Goal: Information Seeking & Learning: Learn about a topic

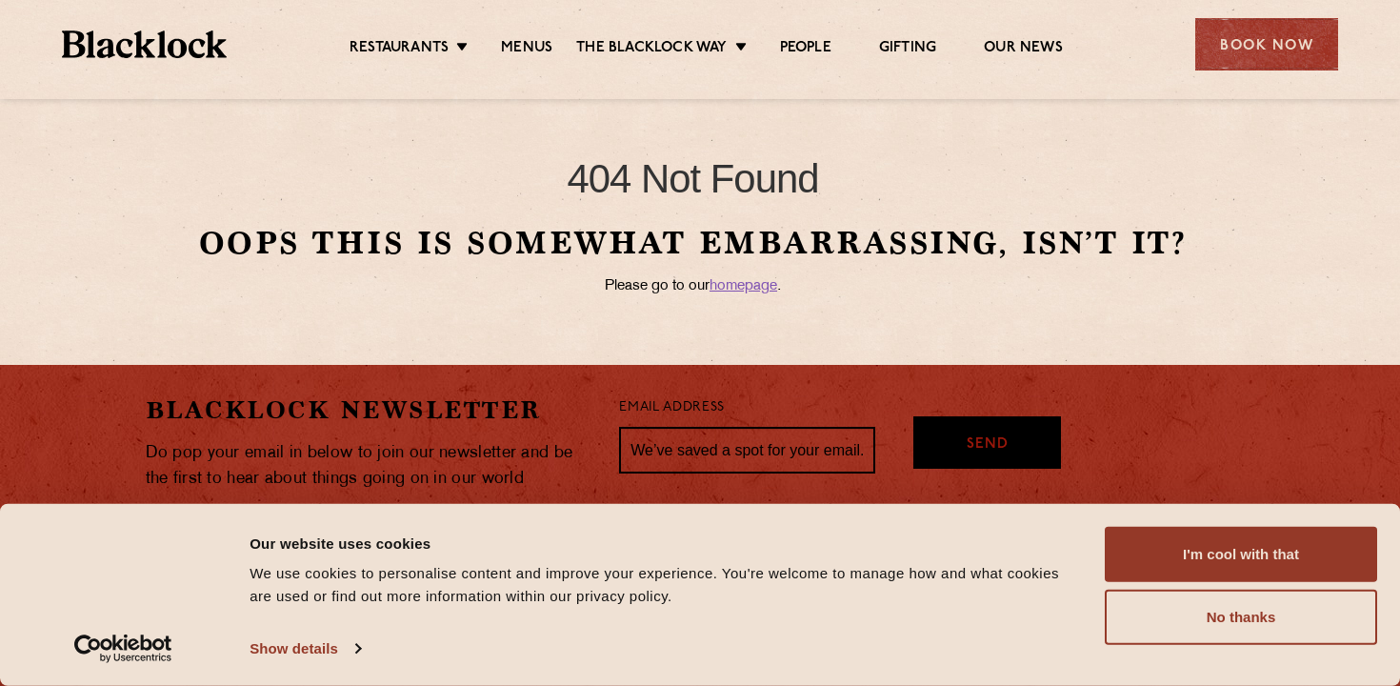
scroll to position [97, 0]
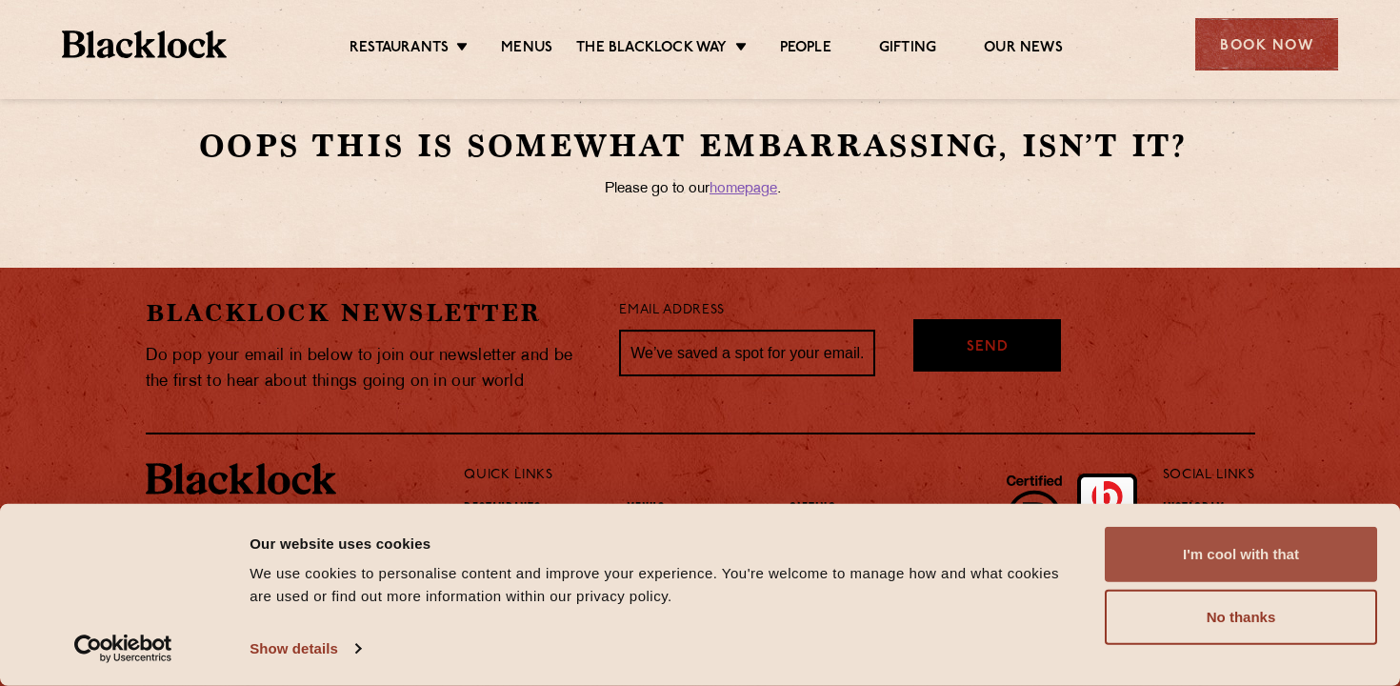
click at [1159, 550] on button "I'm cool with that" at bounding box center [1241, 554] width 272 height 55
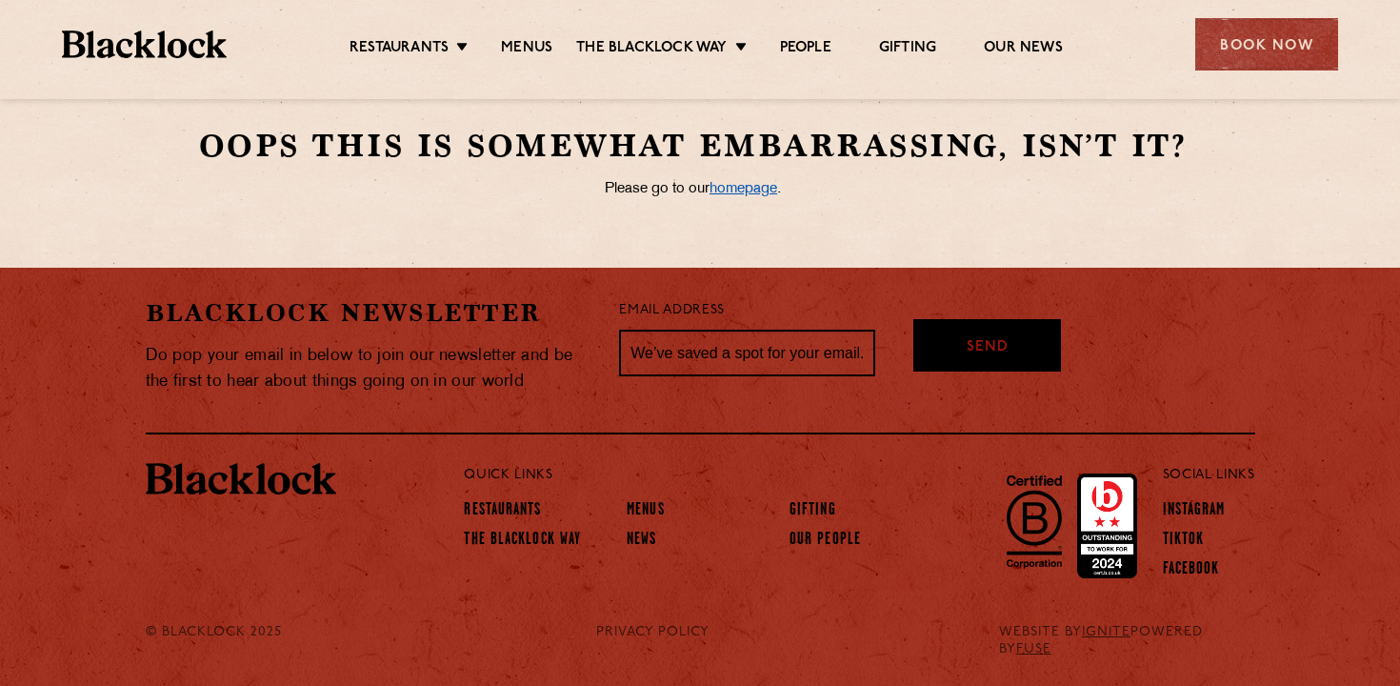
click at [732, 185] on link "homepage" at bounding box center [744, 189] width 68 height 14
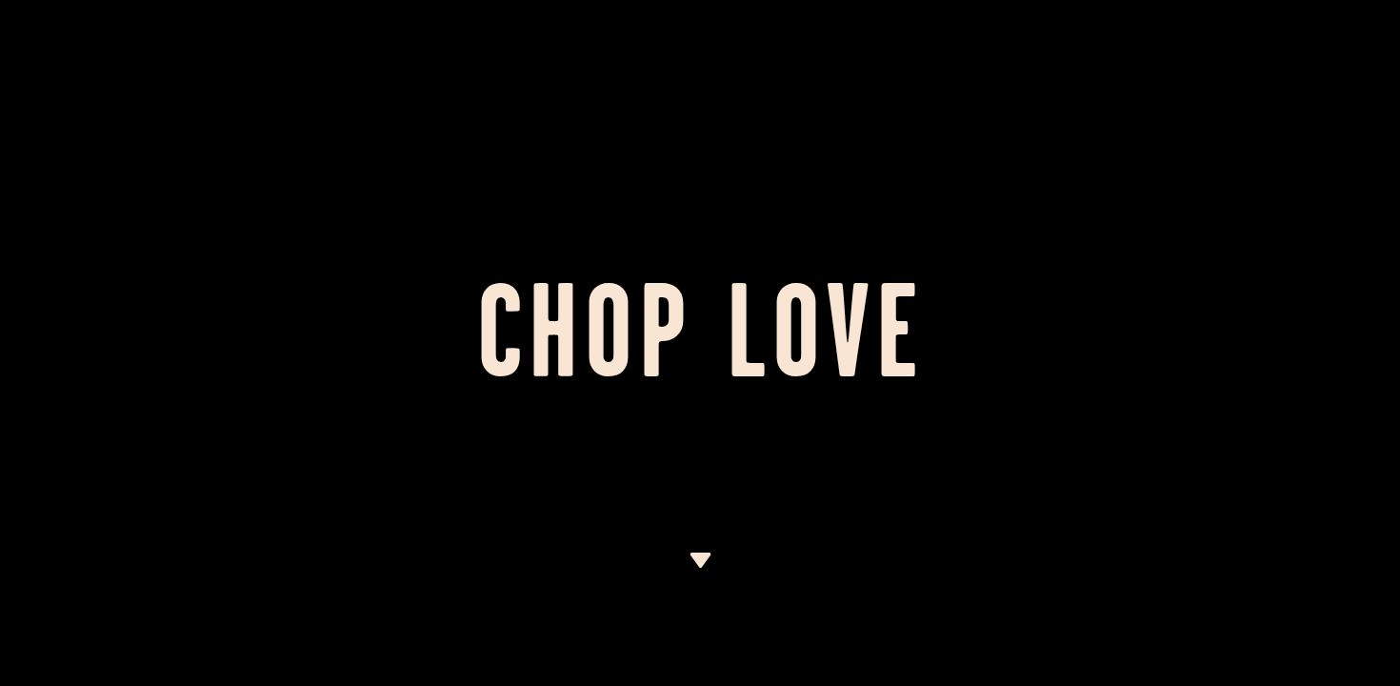
click at [707, 552] on div at bounding box center [700, 343] width 1400 height 686
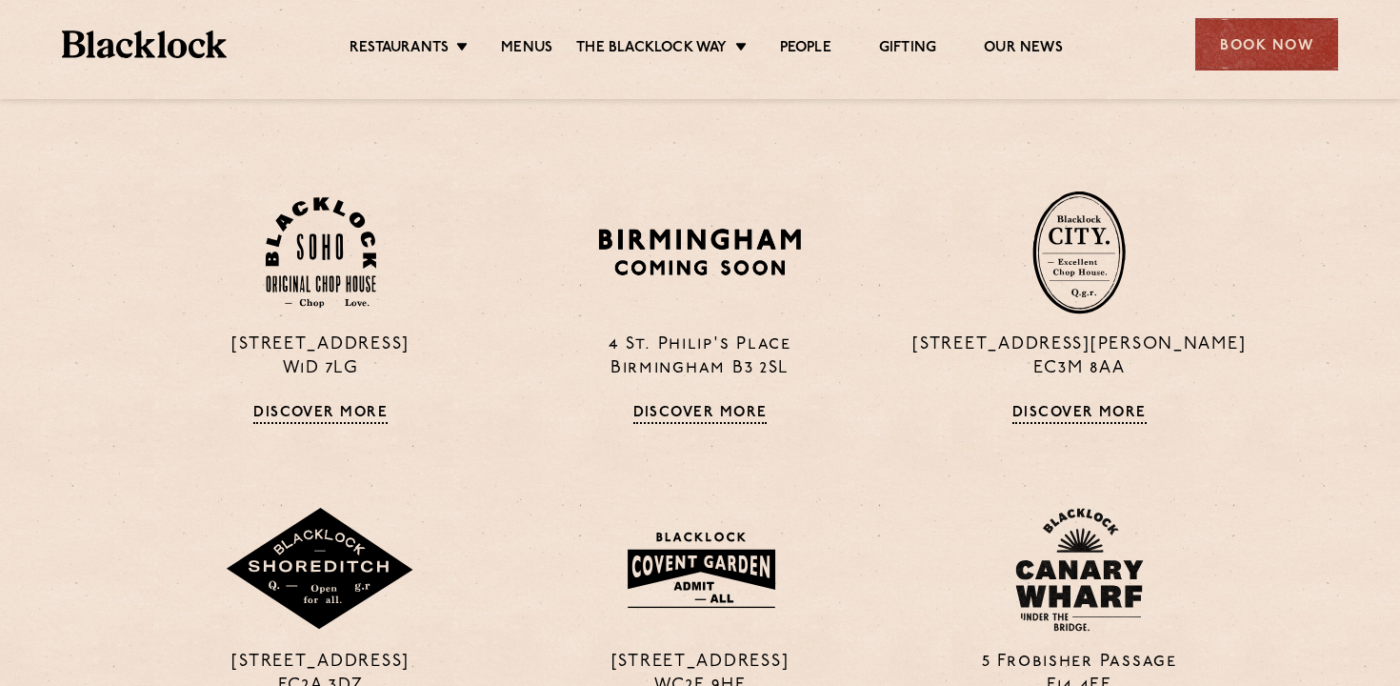
scroll to position [1260, 0]
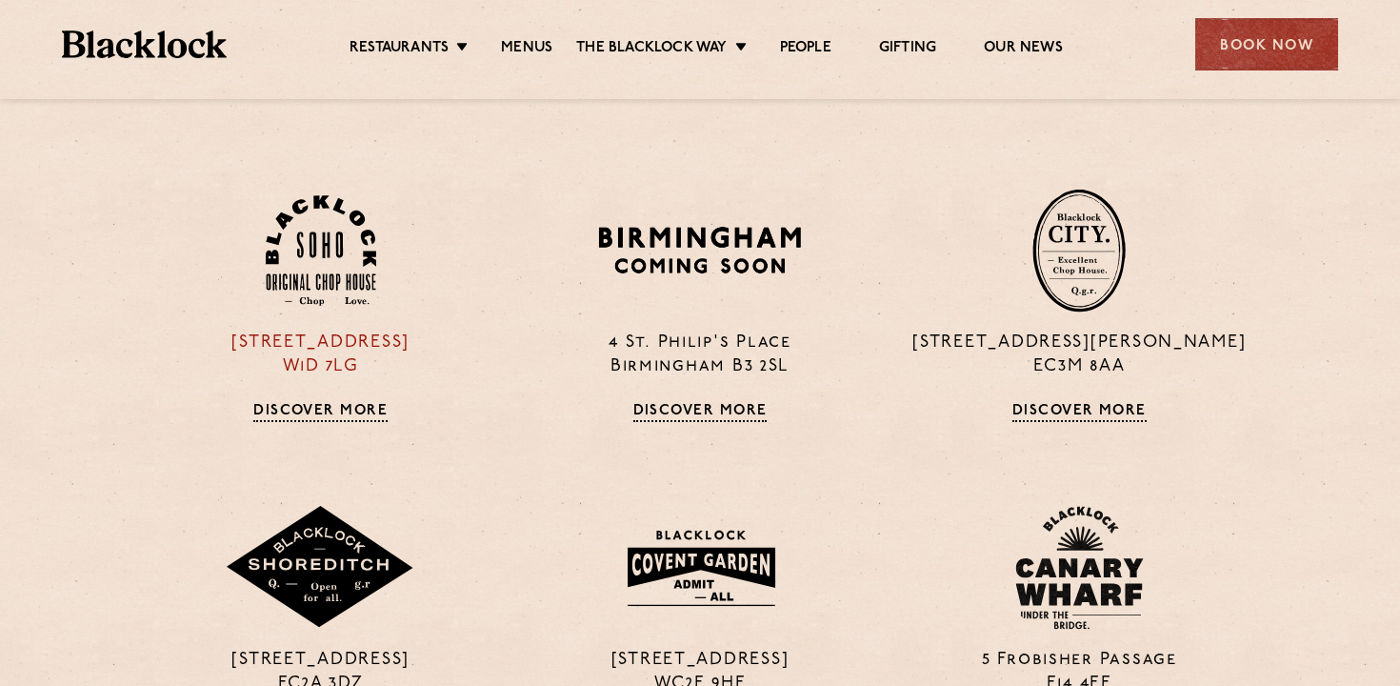
click at [323, 409] on link "Discover More" at bounding box center [320, 412] width 134 height 19
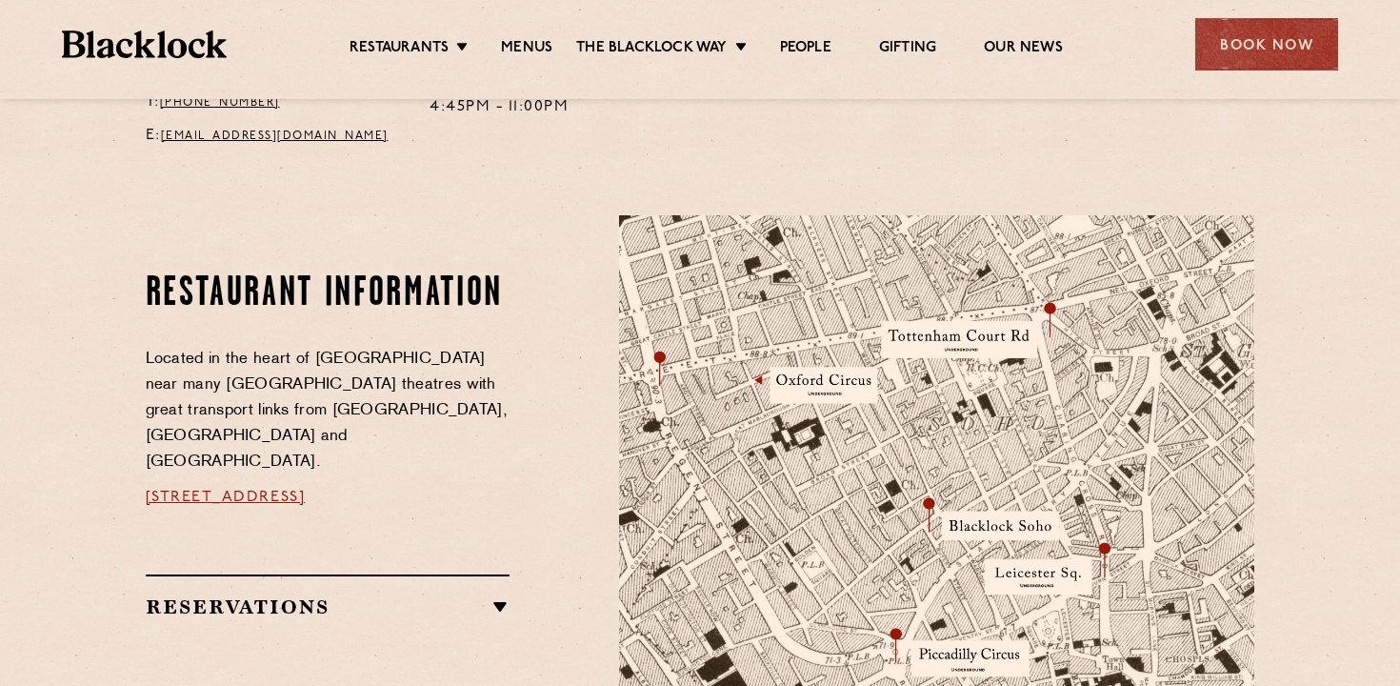
scroll to position [908, 0]
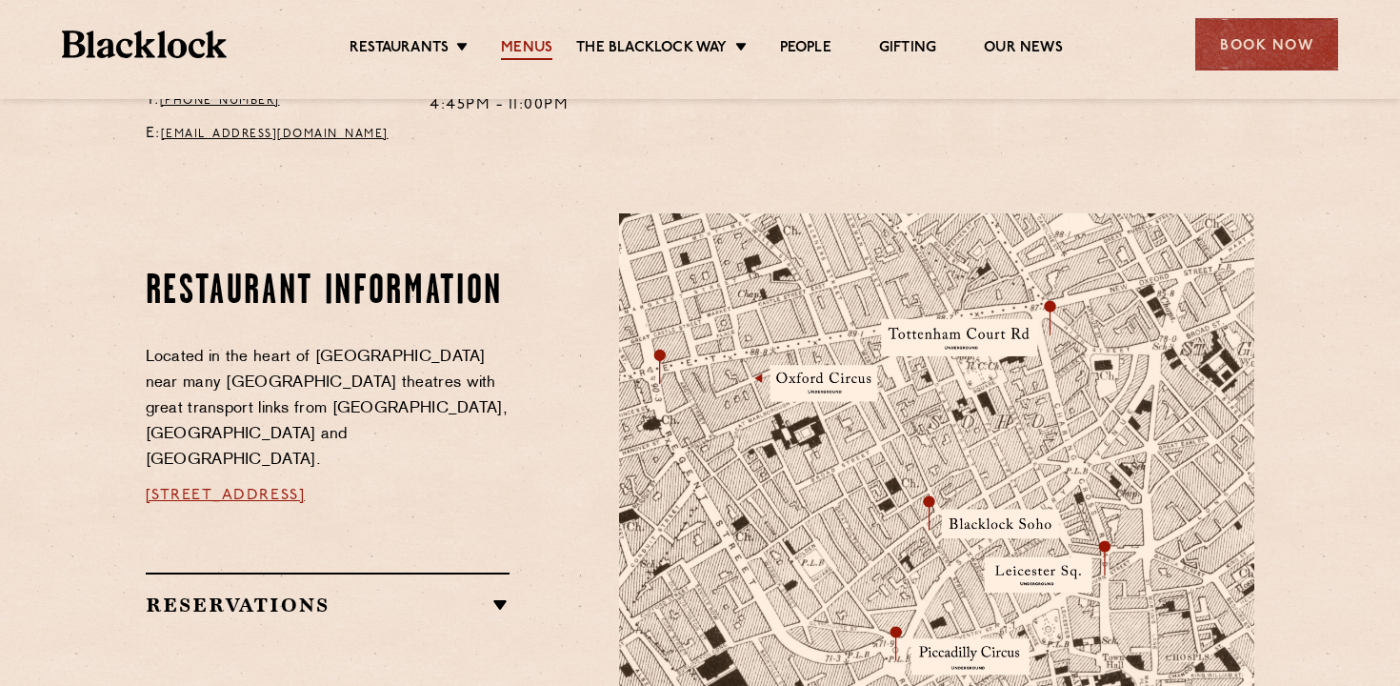
click at [534, 45] on link "Menus" at bounding box center [526, 49] width 51 height 21
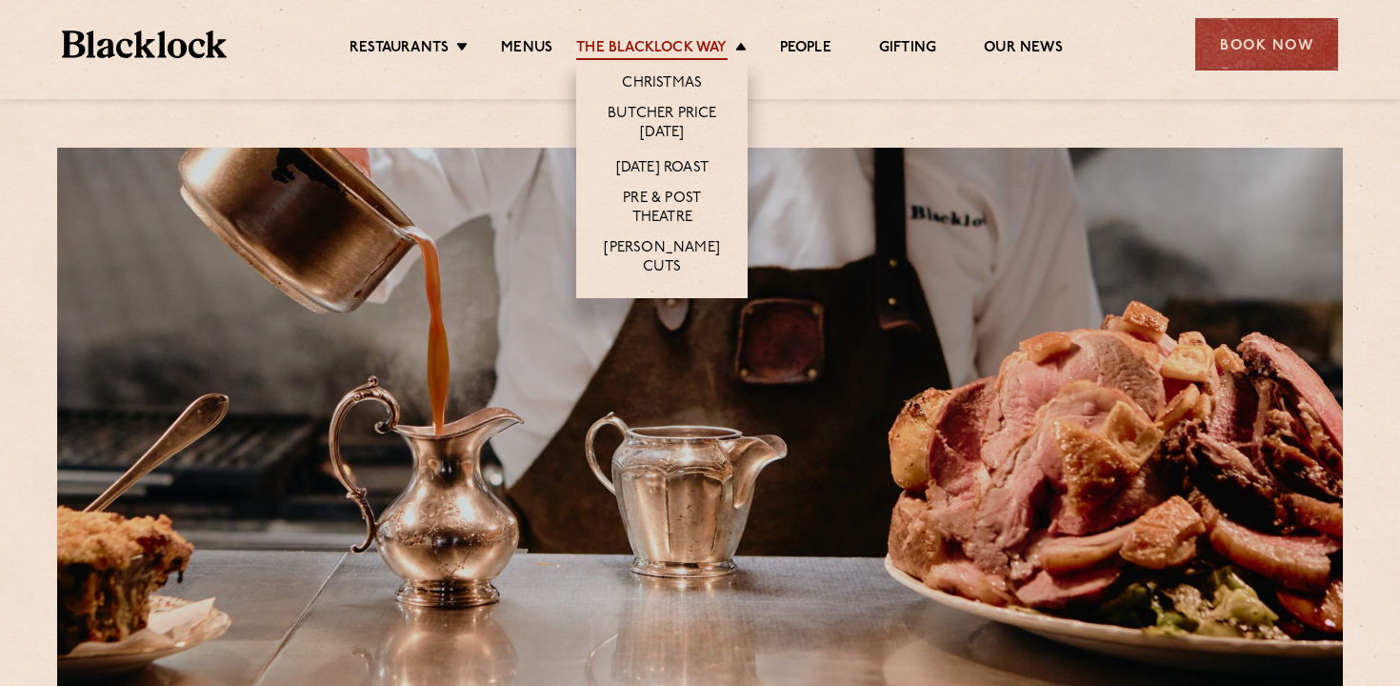
click at [654, 43] on link "The Blacklock Way" at bounding box center [651, 49] width 150 height 21
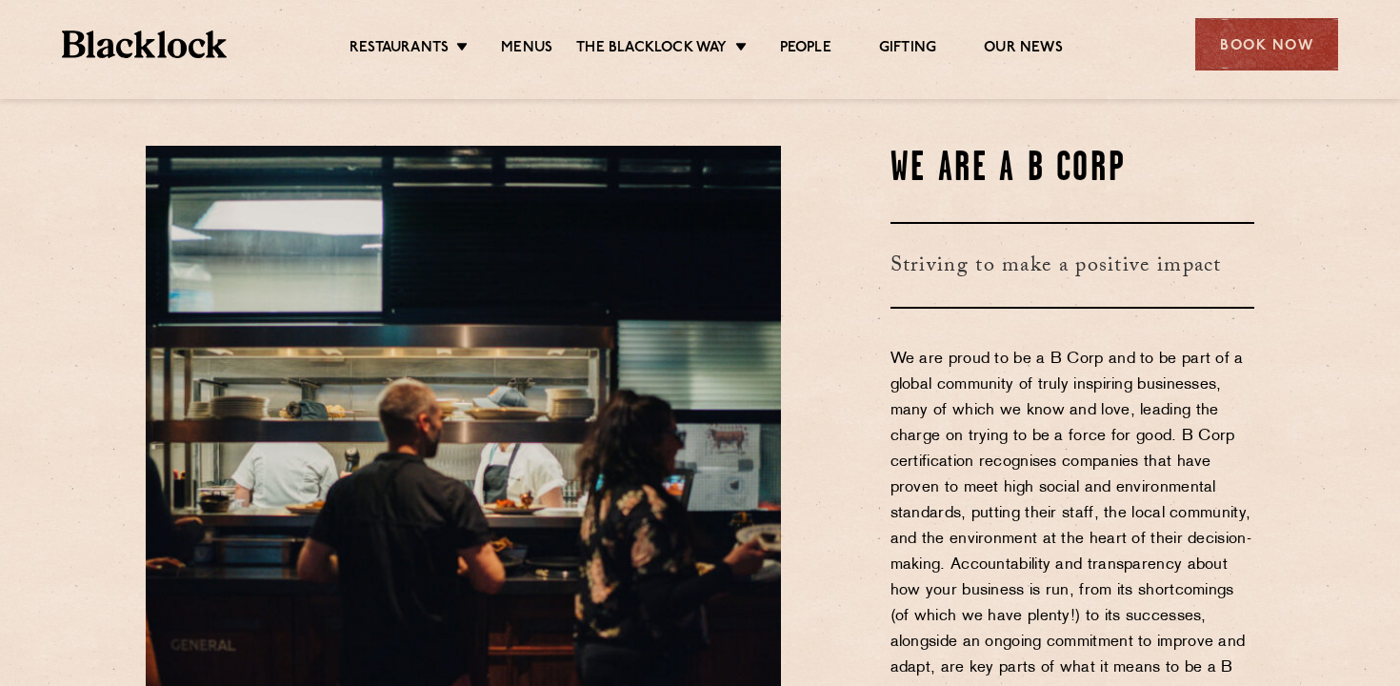
scroll to position [890, 0]
